Goal: Navigation & Orientation: Go to known website

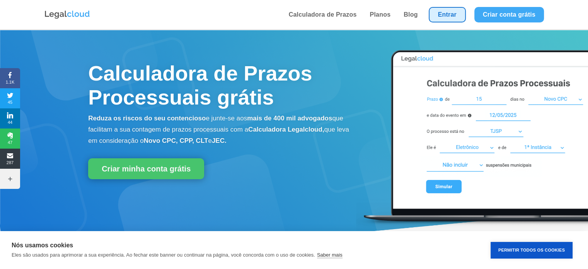
click at [442, 19] on link "Entrar" at bounding box center [446, 14] width 37 height 15
click at [440, 18] on link "Entrar" at bounding box center [446, 14] width 37 height 15
